Goal: Navigation & Orientation: Find specific page/section

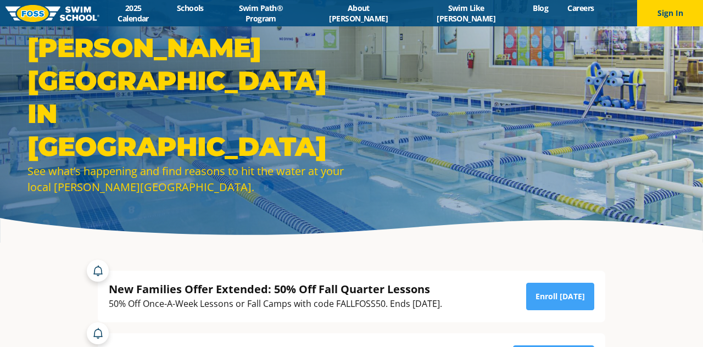
click at [173, 24] on div "Menu 2025 Calendar Schools Swim Path® Program About FOSS Swim Like Regan Blog C…" at bounding box center [351, 13] width 703 height 26
click at [167, 18] on link "2025 Calendar" at bounding box center [133, 13] width 68 height 21
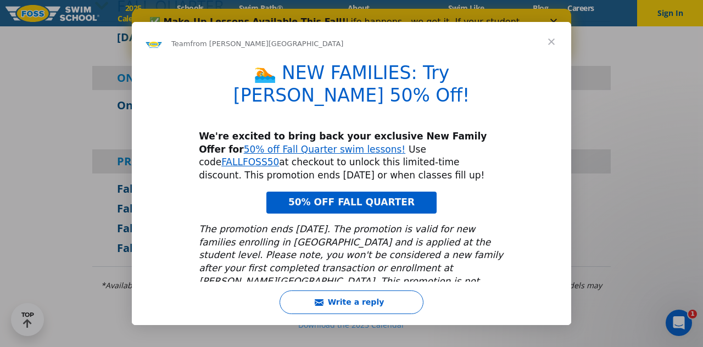
click at [546, 38] on span "Close" at bounding box center [552, 42] width 40 height 40
